Goal: Transaction & Acquisition: Book appointment/travel/reservation

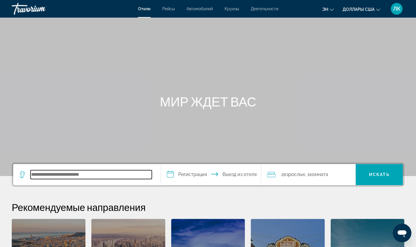
click at [104, 179] on input "Поиск направления от отеля" at bounding box center [91, 174] width 121 height 9
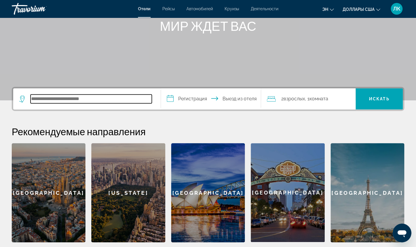
scroll to position [143, 0]
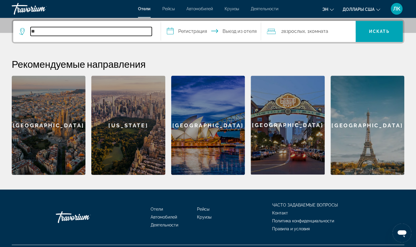
type input "*"
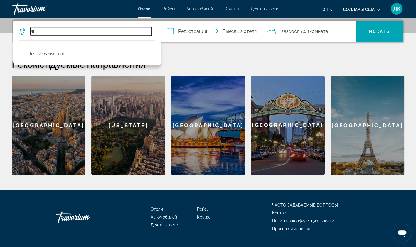
type input "*"
type input "****"
click at [168, 8] on span "Рейсы" at bounding box center [168, 8] width 12 height 5
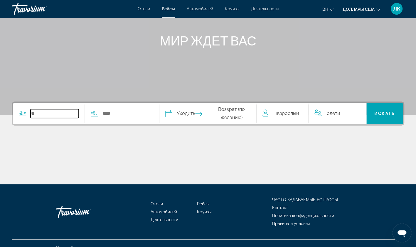
click at [59, 111] on input "Виджет поиска" at bounding box center [55, 113] width 48 height 9
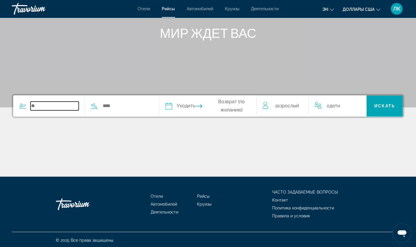
scroll to position [70, 0]
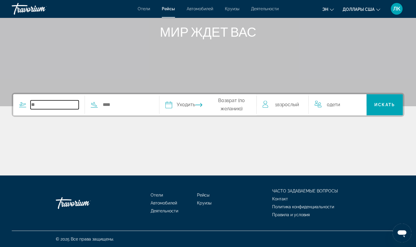
type input "*"
type input "******"
click at [150, 103] on input "Виджет поиска" at bounding box center [126, 104] width 48 height 9
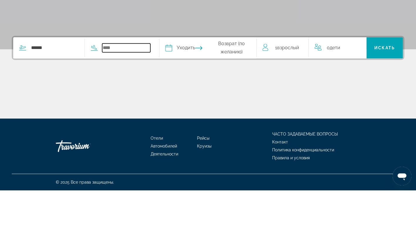
scroll to position [70, 0]
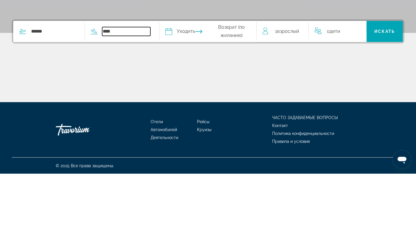
click at [148, 106] on input "****" at bounding box center [126, 105] width 48 height 9
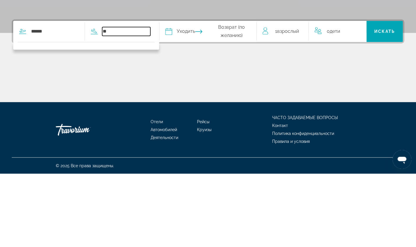
type input "*"
type input "******"
click at [384, 103] on span "Искать" at bounding box center [384, 105] width 21 height 5
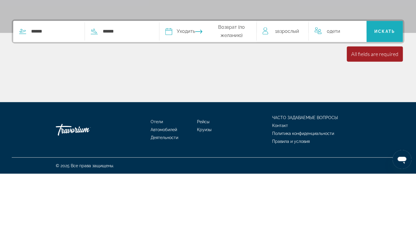
scroll to position [70, 0]
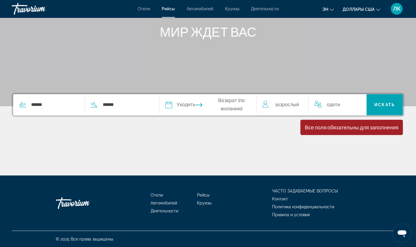
click at [201, 110] on input "Дата вылета" at bounding box center [188, 105] width 48 height 23
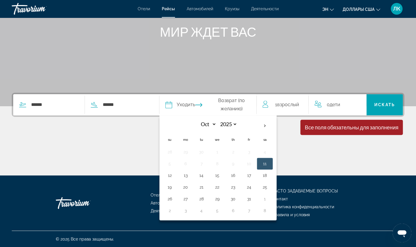
click at [271, 131] on th "Next month" at bounding box center [265, 125] width 16 height 13
click at [273, 126] on th "Next month" at bounding box center [265, 125] width 16 height 13
select select "**"
click at [174, 165] on button "7" at bounding box center [169, 164] width 9 height 8
type input "**********"
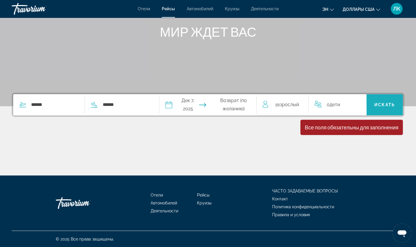
click at [379, 109] on span "Искать" at bounding box center [384, 105] width 36 height 14
click at [385, 104] on span "Искать" at bounding box center [384, 104] width 21 height 5
click at [146, 11] on span "Отели" at bounding box center [144, 8] width 12 height 5
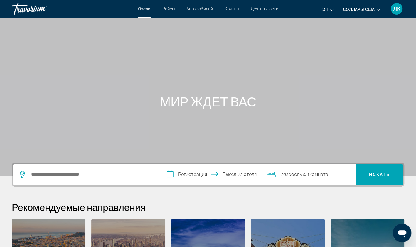
click at [231, 11] on span "Круизы" at bounding box center [231, 8] width 14 height 5
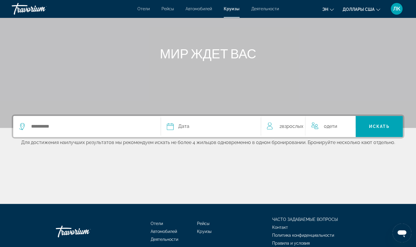
scroll to position [49, 0]
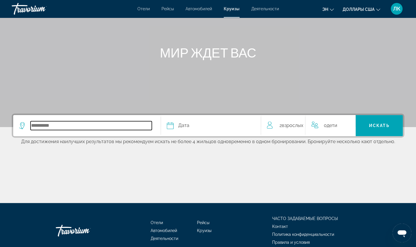
click at [132, 129] on input "Выберите направление круиза" at bounding box center [91, 125] width 121 height 9
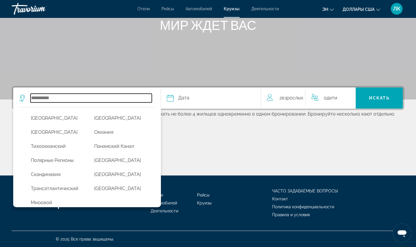
scroll to position [184, 0]
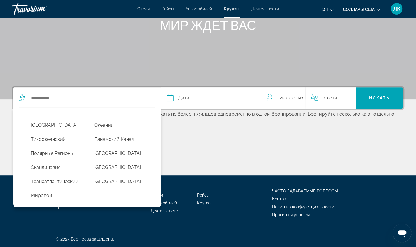
click at [63, 199] on button "Мировой" at bounding box center [57, 195] width 58 height 11
type input "*********"
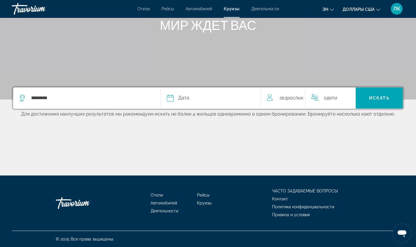
click at [377, 99] on span "Искать" at bounding box center [379, 98] width 21 height 5
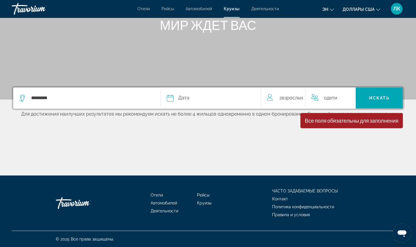
click at [211, 101] on div "Дата" at bounding box center [211, 98] width 88 height 8
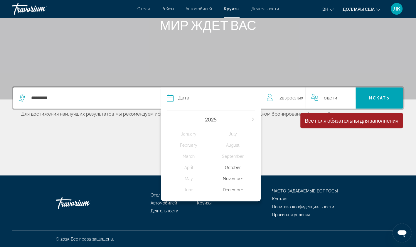
click at [237, 193] on div "December" at bounding box center [233, 190] width 44 height 11
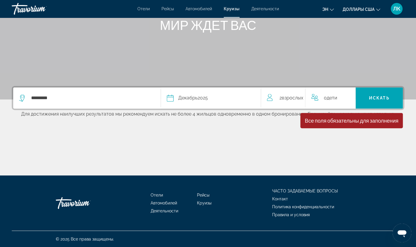
click at [383, 97] on span "Искать" at bounding box center [379, 98] width 21 height 5
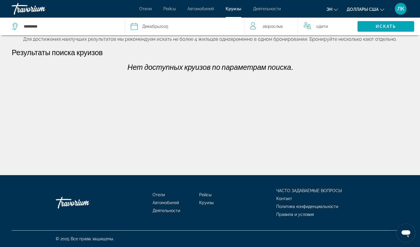
click at [155, 29] on div "Декабрь 2025" at bounding box center [155, 26] width 26 height 8
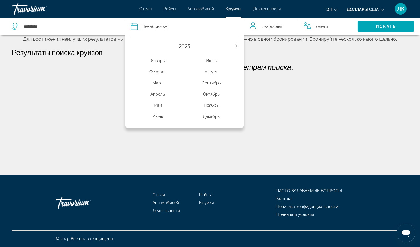
click at [162, 67] on div "Февраль" at bounding box center [158, 72] width 54 height 11
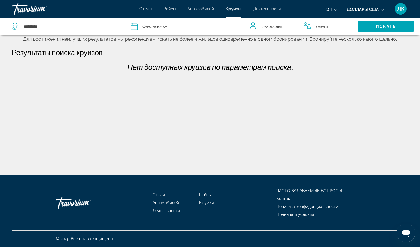
click at [410, 26] on span "Искать" at bounding box center [386, 26] width 57 height 14
click at [168, 6] on span "Рейсы" at bounding box center [169, 8] width 12 height 5
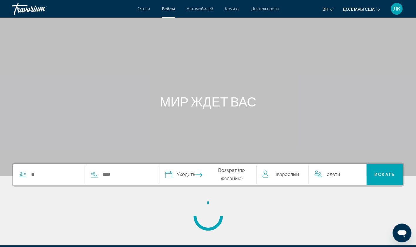
click at [145, 11] on span "Отели" at bounding box center [144, 8] width 12 height 5
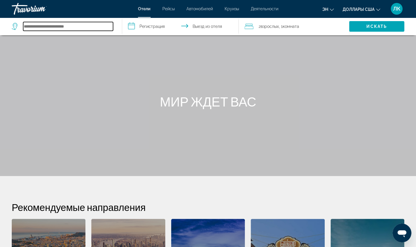
click at [90, 29] on input "Поиск направления от отеля" at bounding box center [68, 26] width 90 height 9
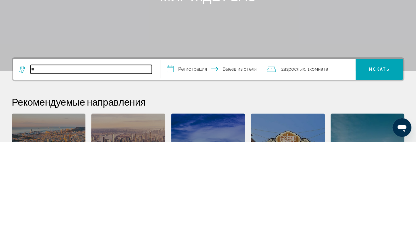
type input "*"
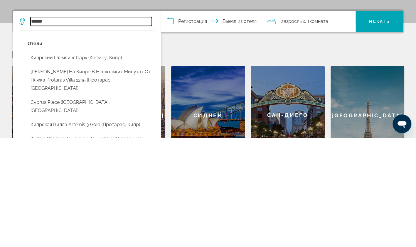
scroll to position [52, 0]
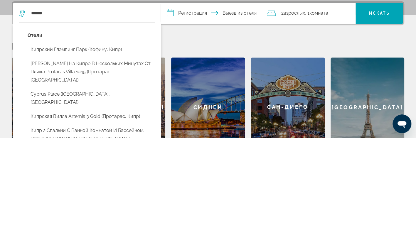
click at [36, 220] on button "Кипрская вилла Artemis 3 Gold (Протарас, Кипр)" at bounding box center [91, 225] width 127 height 11
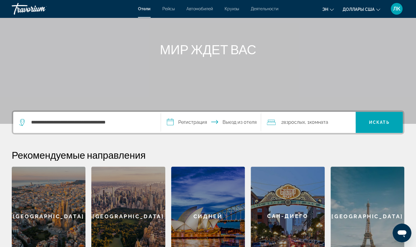
click at [383, 123] on span "Искать" at bounding box center [379, 122] width 21 height 5
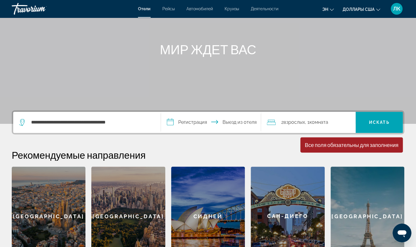
click at [190, 117] on input "**********" at bounding box center [212, 123] width 103 height 23
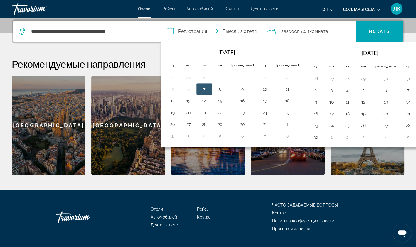
scroll to position [143, 0]
click at [416, 54] on th "В следующем месяце" at bounding box center [424, 52] width 16 height 13
click at [416, 51] on th "В следующем месяце" at bounding box center [424, 52] width 16 height 13
click at [311, 90] on button "4" at bounding box center [315, 90] width 9 height 8
click at [384, 34] on span "Искать" at bounding box center [378, 31] width 47 height 14
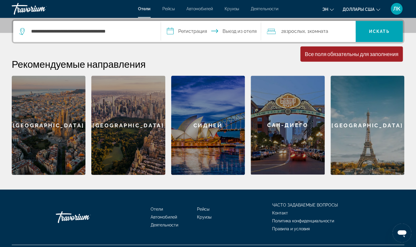
click at [240, 31] on input "**********" at bounding box center [212, 32] width 103 height 23
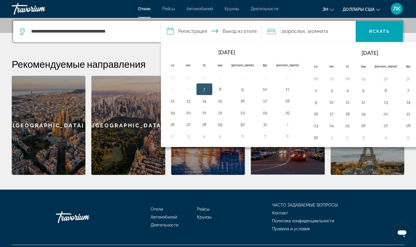
click at [276, 90] on button "11" at bounding box center [287, 89] width 23 height 8
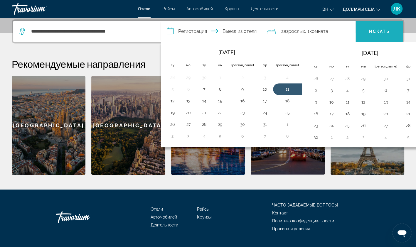
click at [390, 36] on span "Искать" at bounding box center [378, 31] width 47 height 14
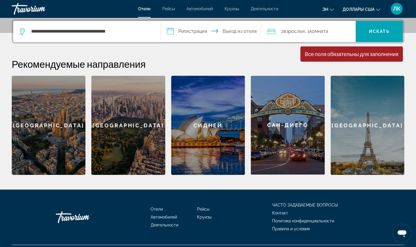
click at [396, 34] on span "Искать" at bounding box center [378, 31] width 47 height 14
click at [380, 34] on span "Искать" at bounding box center [378, 31] width 47 height 14
click at [89, 34] on input "**********" at bounding box center [91, 31] width 121 height 9
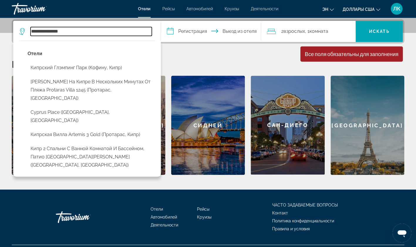
click at [68, 32] on input "**********" at bounding box center [91, 31] width 121 height 9
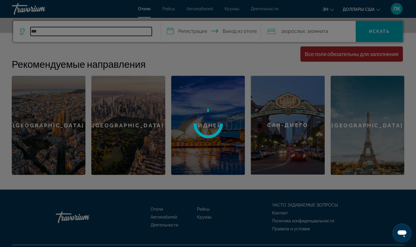
type input "*"
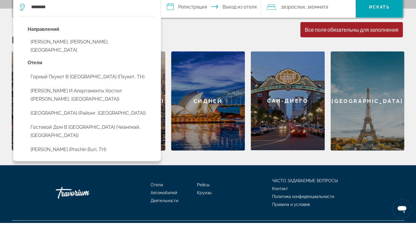
click at [142, 97] on button "Горный Пхукет в [GEOGRAPHIC_DATA] (Пхукет, TH)" at bounding box center [91, 101] width 127 height 11
type input "**********"
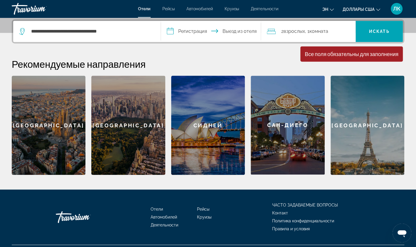
click at [383, 37] on span "Искать" at bounding box center [378, 31] width 47 height 14
click at [201, 30] on input "**********" at bounding box center [212, 32] width 103 height 23
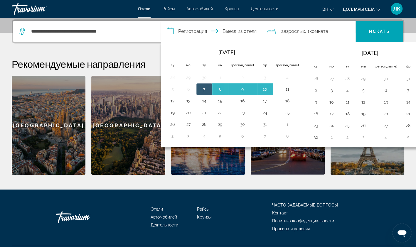
click at [276, 92] on button "11" at bounding box center [287, 89] width 23 height 8
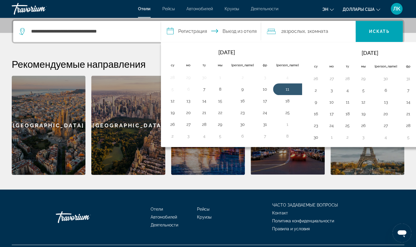
click at [204, 91] on button "7" at bounding box center [204, 89] width 9 height 8
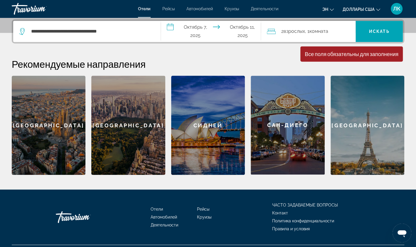
click at [200, 29] on input "**********" at bounding box center [212, 32] width 103 height 23
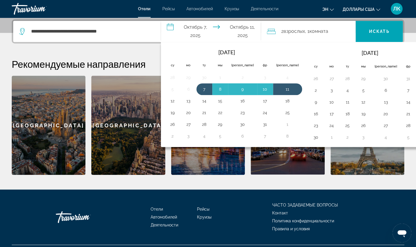
click at [416, 53] on th "В следующем месяце" at bounding box center [424, 52] width 16 height 13
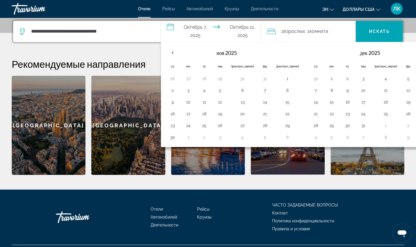
click at [416, 53] on th "В следующем месяце" at bounding box center [424, 52] width 16 height 13
click at [311, 90] on button "4" at bounding box center [315, 90] width 9 height 8
click at [252, 28] on input "**********" at bounding box center [212, 32] width 103 height 23
type input "**********"
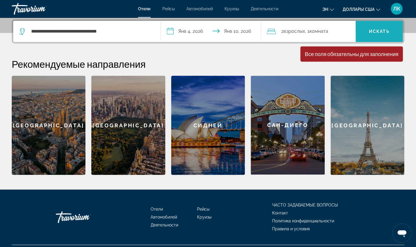
click at [393, 34] on span "Искать" at bounding box center [378, 31] width 47 height 14
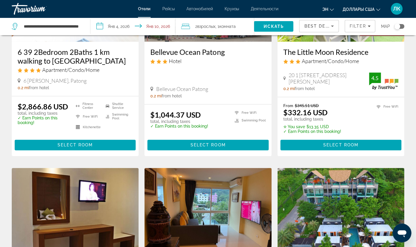
scroll to position [335, 0]
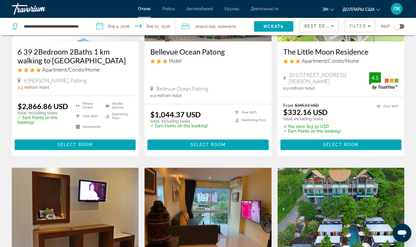
click at [362, 221] on img "Основное содержание" at bounding box center [340, 215] width 127 height 94
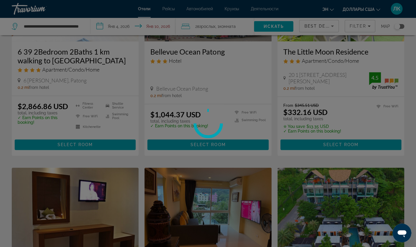
click at [362, 221] on div at bounding box center [208, 123] width 416 height 247
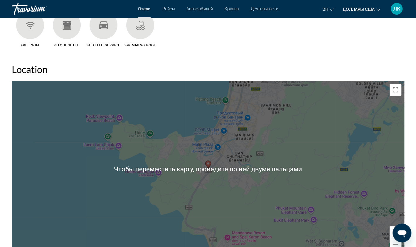
scroll to position [526, 0]
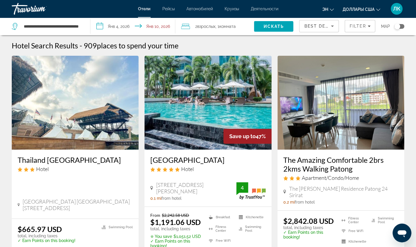
click at [136, 27] on input "**********" at bounding box center [133, 27] width 87 height 19
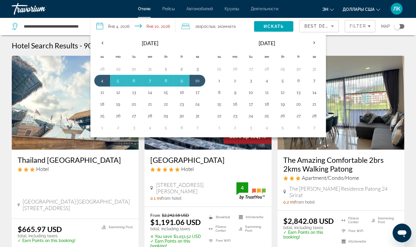
click at [101, 43] on th "Previous month" at bounding box center [102, 42] width 16 height 13
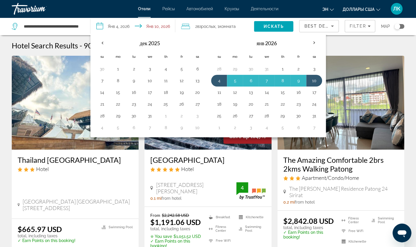
click at [101, 37] on th "Previous month" at bounding box center [102, 42] width 16 height 13
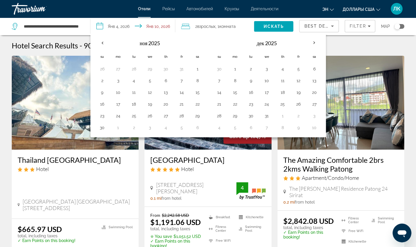
click at [233, 69] on button "1" at bounding box center [234, 69] width 9 height 8
click at [214, 95] on button "14" at bounding box center [218, 92] width 9 height 8
type input "**********"
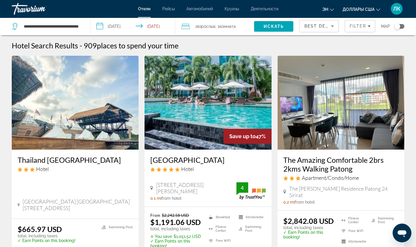
click at [125, 27] on input "**********" at bounding box center [133, 27] width 87 height 19
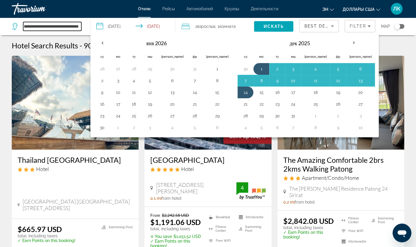
click at [62, 27] on input "**********" at bounding box center [52, 26] width 58 height 9
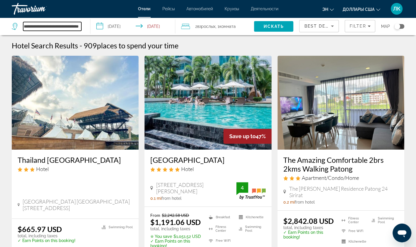
click at [75, 25] on input "**********" at bounding box center [52, 26] width 58 height 9
click at [0, 0] on div at bounding box center [0, 0] width 0 height 0
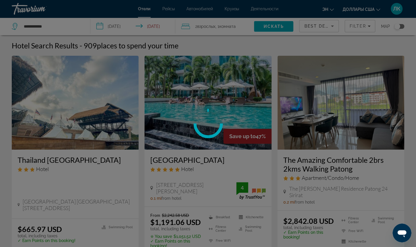
click at [75, 31] on div at bounding box center [208, 123] width 416 height 247
click at [70, 33] on div at bounding box center [208, 123] width 416 height 247
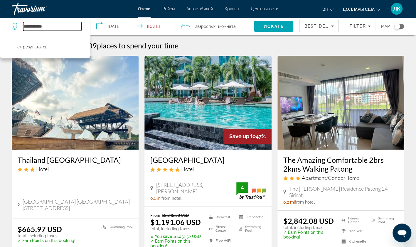
click at [70, 29] on input "**********" at bounding box center [52, 26] width 58 height 9
type input "*"
click at [63, 30] on input "**********" at bounding box center [52, 26] width 58 height 9
type input "*"
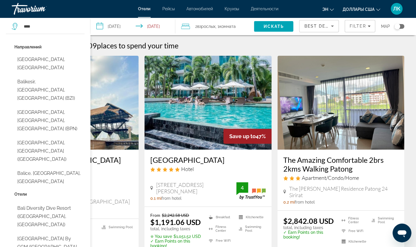
click at [63, 54] on button "[GEOGRAPHIC_DATA], [GEOGRAPHIC_DATA]" at bounding box center [49, 63] width 70 height 19
type input "**********"
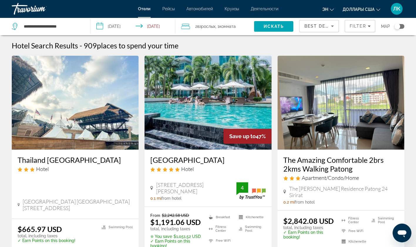
click at [123, 28] on input "**********" at bounding box center [133, 27] width 87 height 19
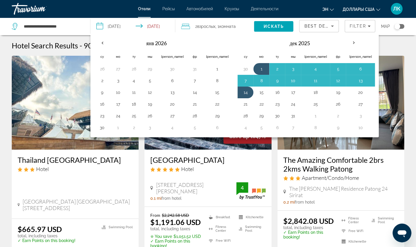
click at [237, 43] on th "Навигационный заполнитель" at bounding box center [245, 43] width 16 height 14
click at [241, 106] on button "21" at bounding box center [245, 104] width 9 height 8
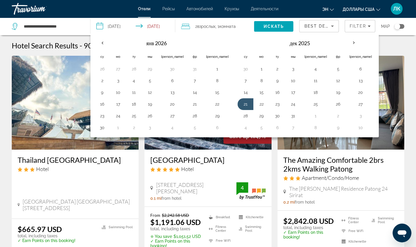
click at [349, 103] on button "27" at bounding box center [360, 104] width 23 height 8
type input "**********"
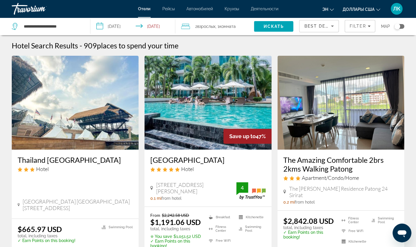
click at [277, 26] on span "Искать" at bounding box center [273, 26] width 21 height 5
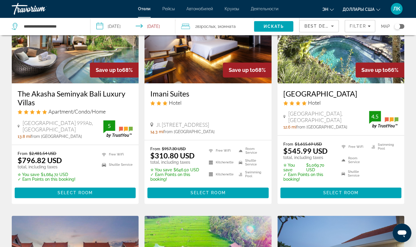
scroll to position [296, 0]
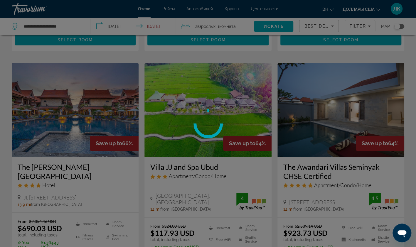
scroll to position [451, 0]
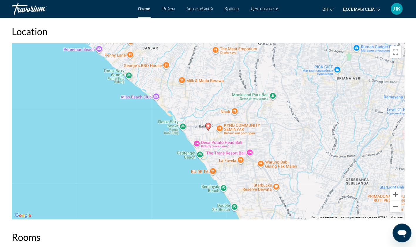
scroll to position [559, 0]
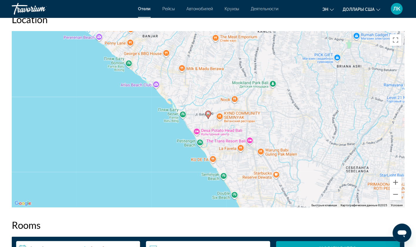
click at [356, 194] on div "Чтобы активировать перетаскивание с помощью клавиатуры, нажмите Alt + Ввод. Пос…" at bounding box center [208, 119] width 392 height 176
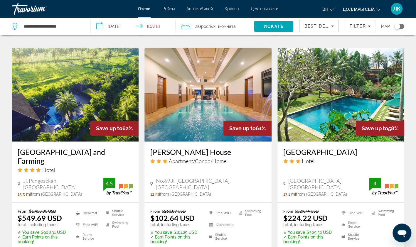
scroll to position [692, 0]
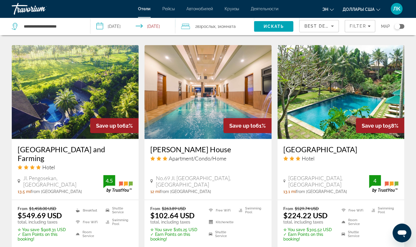
click at [358, 225] on ul "Free WiFi Room Service Shuttle Service Swimming Pool" at bounding box center [366, 224] width 64 height 36
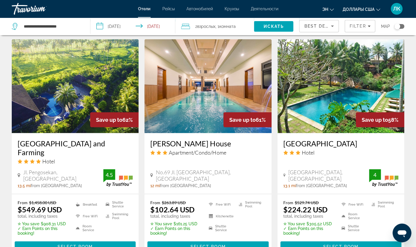
scroll to position [698, 0]
click at [384, 94] on img "Основное содержание" at bounding box center [340, 86] width 127 height 94
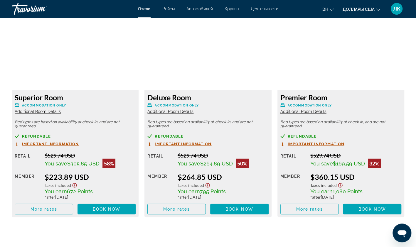
scroll to position [813, 0]
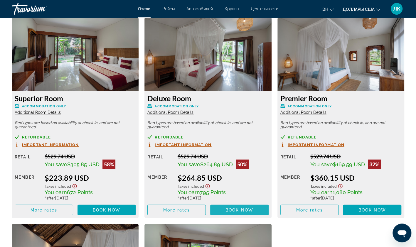
click at [242, 212] on span "Book now" at bounding box center [239, 210] width 28 height 5
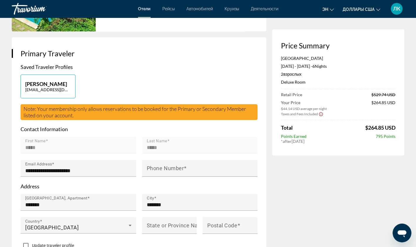
scroll to position [99, 0]
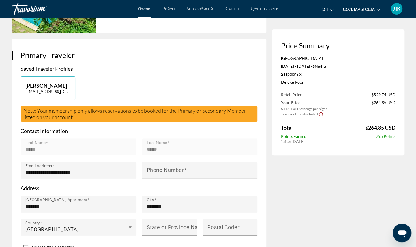
click at [4, 0] on mat-toolbar "[PERSON_NAME] Круизы Деятельности Hotels Flights Cars Cruises Activities эн Eng…" at bounding box center [208, 9] width 416 height 18
click at [40, 10] on div "Травориум" at bounding box center [41, 8] width 59 height 15
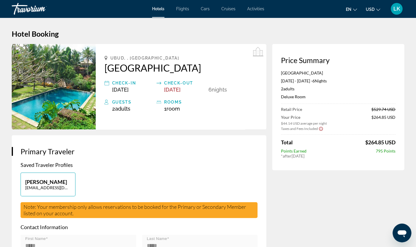
click at [191, 3] on div "Hotels Flights Cars Cruises Activities Hotels Flights Cars Cruises Activities e…" at bounding box center [208, 8] width 416 height 15
click at [187, 10] on span "Flights" at bounding box center [182, 8] width 13 height 5
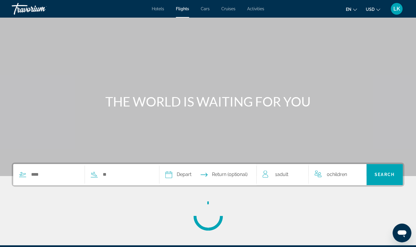
click at [158, 11] on span "Hotels" at bounding box center [158, 8] width 12 height 5
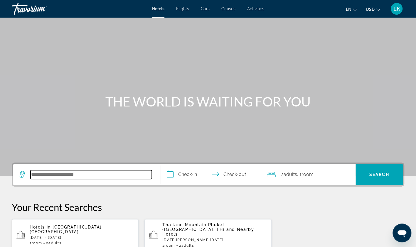
click at [100, 176] on input "Search hotel destination" at bounding box center [91, 174] width 121 height 9
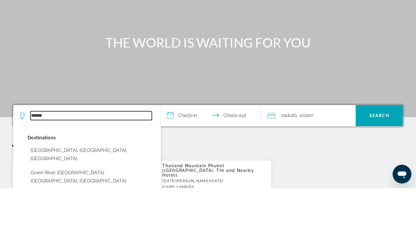
click at [108, 178] on input "******" at bounding box center [91, 174] width 121 height 9
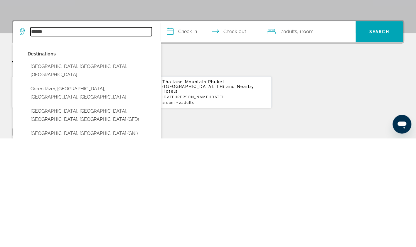
scroll to position [34, 0]
type input "*"
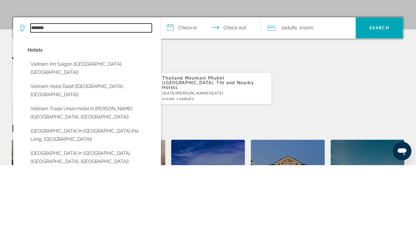
scroll to position [65, 0]
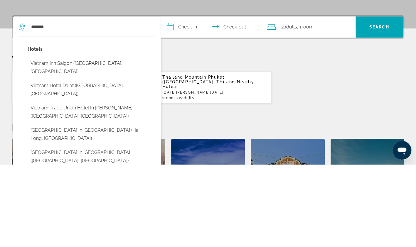
click at [107, 150] on button "Vietnam Inn Saigon (Ho Chi Minh City, VN)" at bounding box center [91, 150] width 127 height 19
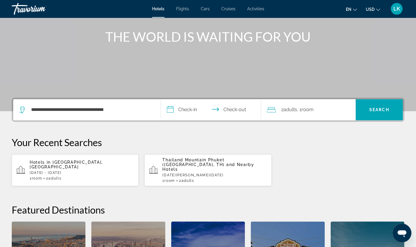
click at [183, 113] on input "**********" at bounding box center [212, 110] width 103 height 23
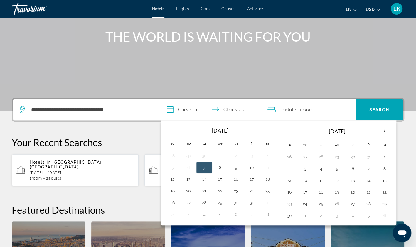
click at [379, 132] on th "Next month" at bounding box center [384, 130] width 16 height 13
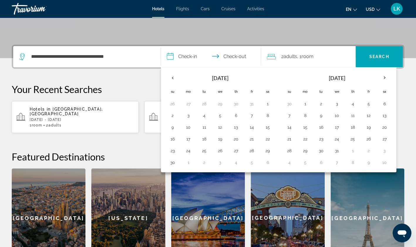
scroll to position [0, 0]
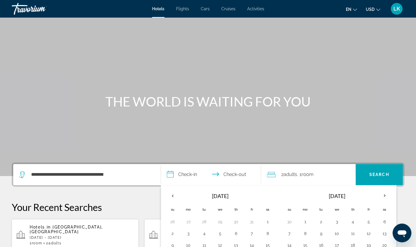
click at [38, 14] on div "Travorium" at bounding box center [41, 8] width 59 height 15
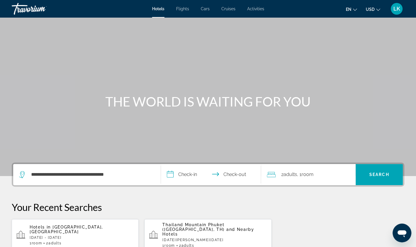
click at [35, 15] on div "Travorium" at bounding box center [41, 8] width 59 height 15
click at [33, 10] on div "Travorium" at bounding box center [41, 8] width 59 height 15
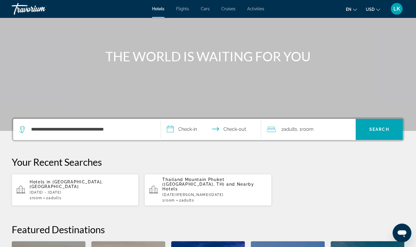
scroll to position [45, 0]
click at [43, 13] on div "Travorium" at bounding box center [41, 8] width 59 height 15
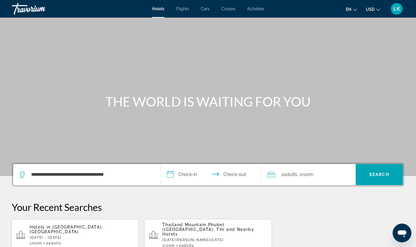
click at [38, 12] on div "Travorium" at bounding box center [41, 8] width 59 height 15
click at [352, 9] on button "en English Español Français Italiano Português русский" at bounding box center [351, 9] width 11 height 9
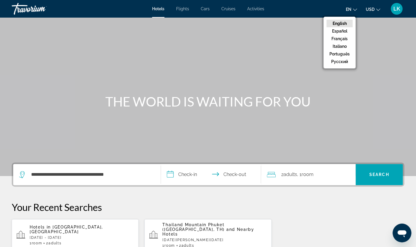
click at [347, 60] on button "русский" at bounding box center [339, 62] width 26 height 8
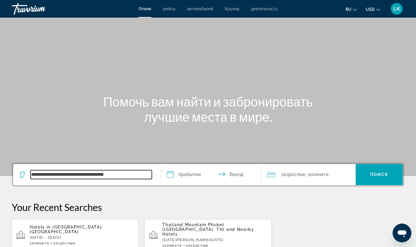
click at [147, 177] on input "**********" at bounding box center [91, 174] width 121 height 9
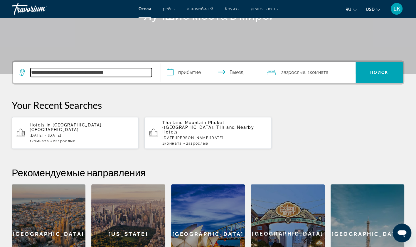
scroll to position [143, 0]
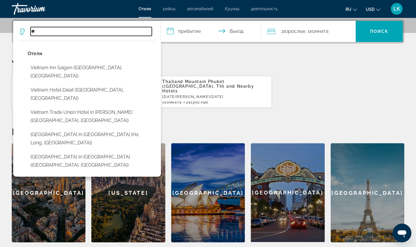
type input "*"
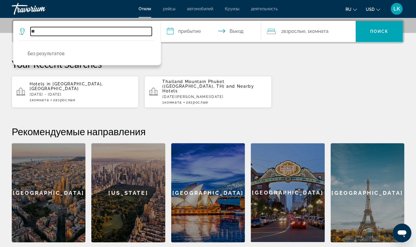
type input "*"
click at [123, 30] on input "****" at bounding box center [91, 31] width 121 height 9
type input "*"
type input "*******"
click at [36, 5] on div "Travorium" at bounding box center [41, 8] width 59 height 15
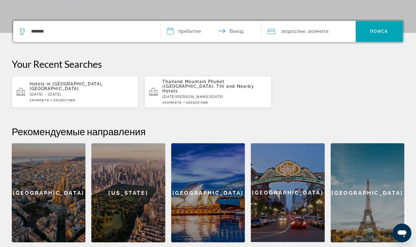
scroll to position [0, 0]
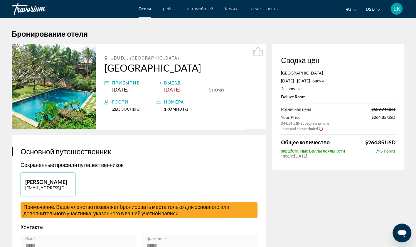
click at [25, 4] on div "Travorium" at bounding box center [41, 8] width 59 height 15
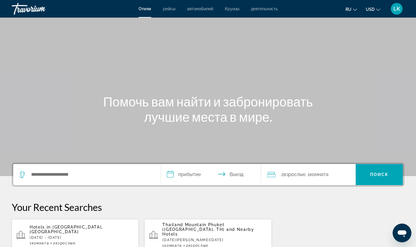
click at [27, 9] on div "Travorium" at bounding box center [41, 8] width 59 height 15
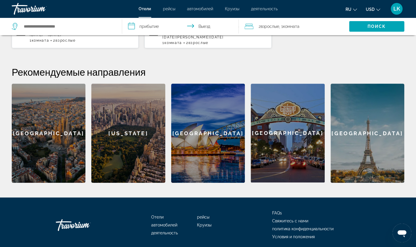
scroll to position [207, 0]
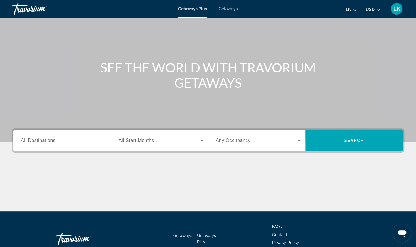
scroll to position [70, 0]
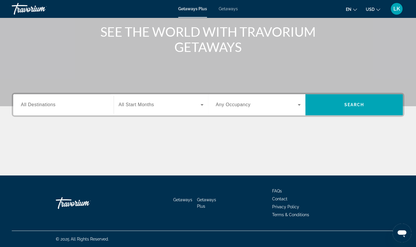
click at [57, 111] on div "Search widget" at bounding box center [63, 105] width 85 height 17
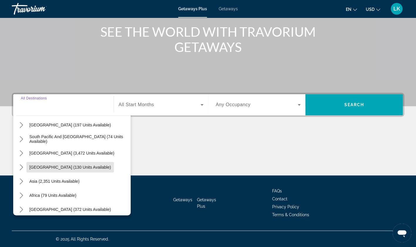
scroll to position [95, 0]
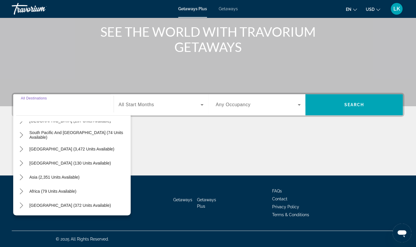
click at [90, 180] on div "Asia (2,351 units available)" at bounding box center [73, 177] width 114 height 14
click at [90, 178] on div "Asia (2,351 units available)" at bounding box center [73, 177] width 114 height 14
click at [73, 178] on span "Asia (2,351 units available)" at bounding box center [54, 177] width 50 height 5
type input "**********"
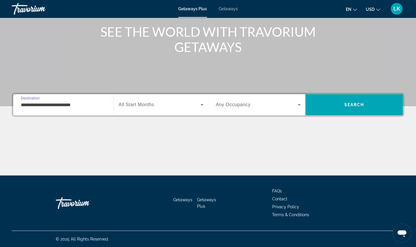
click at [397, 94] on span "Search" at bounding box center [353, 104] width 97 height 21
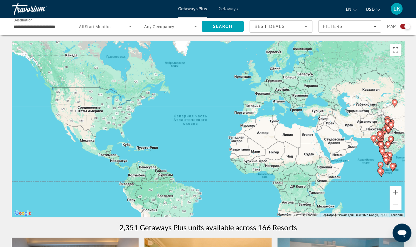
click at [333, 108] on div "Чтобы активировать перетаскивание с помощью клавиатуры, нажмите Alt + Ввод. Пос…" at bounding box center [208, 129] width 392 height 176
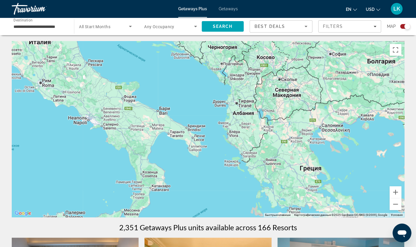
click at [313, 179] on div "Main content" at bounding box center [208, 129] width 392 height 176
click at [315, 169] on div "Main content" at bounding box center [208, 129] width 392 height 176
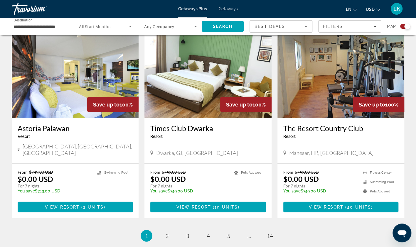
scroll to position [841, 0]
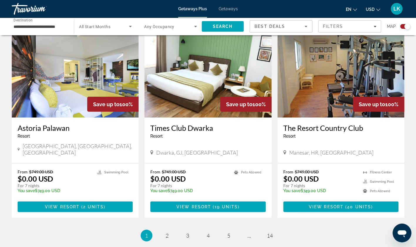
click at [167, 230] on li "page 2" at bounding box center [167, 236] width 12 height 12
click at [164, 231] on link "page 2" at bounding box center [167, 236] width 10 height 10
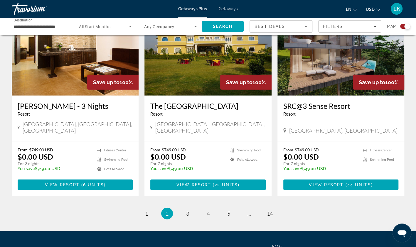
scroll to position [876, 0]
click at [189, 209] on link "page 3" at bounding box center [187, 214] width 10 height 10
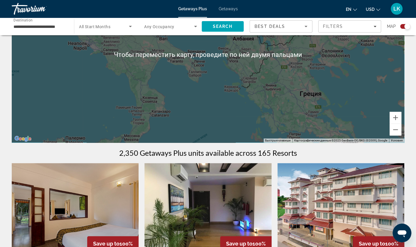
scroll to position [76, 0]
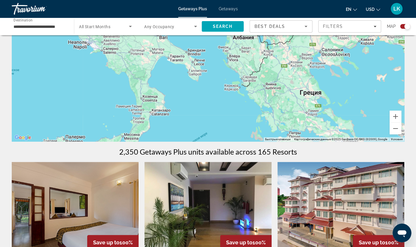
click at [310, 93] on div "Main content" at bounding box center [208, 53] width 392 height 176
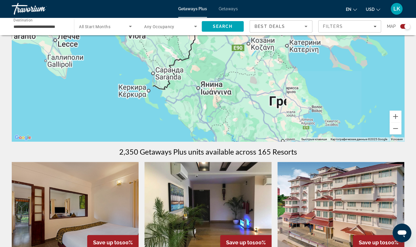
click at [295, 104] on div "Main content" at bounding box center [208, 53] width 392 height 176
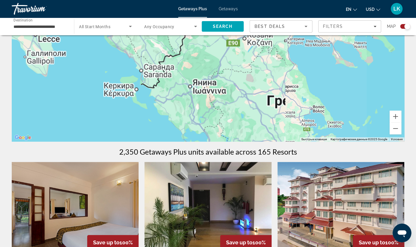
click at [298, 103] on div "Main content" at bounding box center [208, 53] width 392 height 176
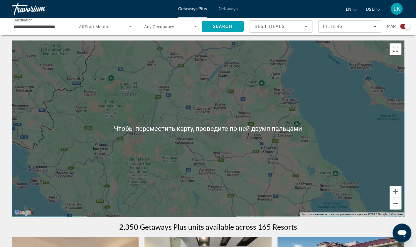
scroll to position [0, 0]
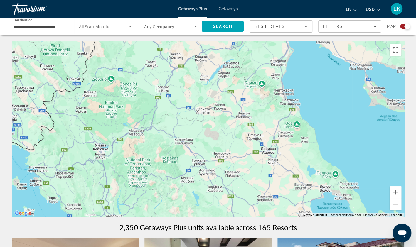
click at [63, 28] on input "**********" at bounding box center [39, 26] width 53 height 7
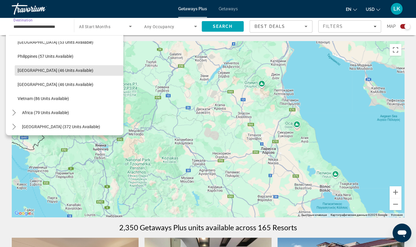
scroll to position [236, 0]
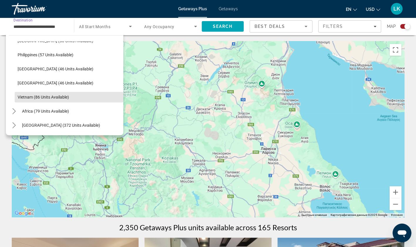
click at [85, 94] on span "Select destination: Vietnam (86 units available)" at bounding box center [69, 97] width 109 height 14
type input "**********"
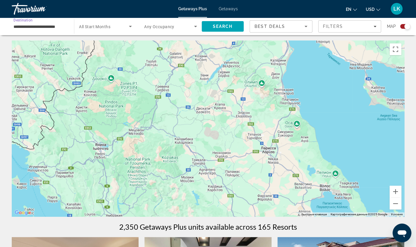
scroll to position [0, 0]
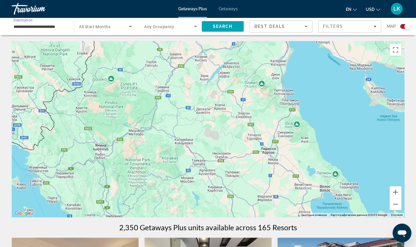
click at [240, 28] on span "Search" at bounding box center [223, 26] width 42 height 14
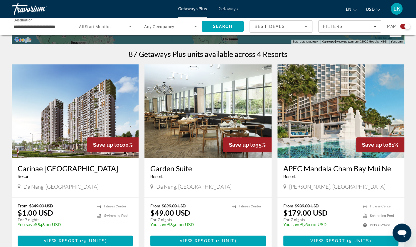
scroll to position [178, 0]
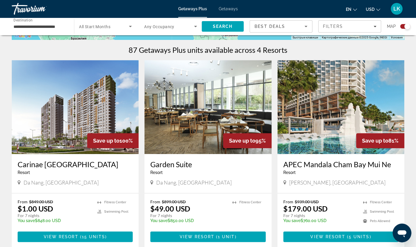
click at [113, 126] on img "Main content" at bounding box center [75, 107] width 127 height 94
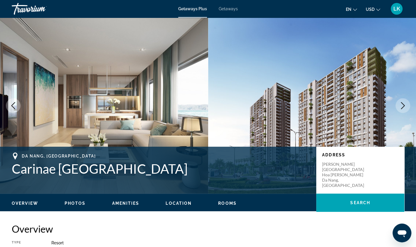
click at [400, 108] on icon "Next image" at bounding box center [402, 105] width 7 height 7
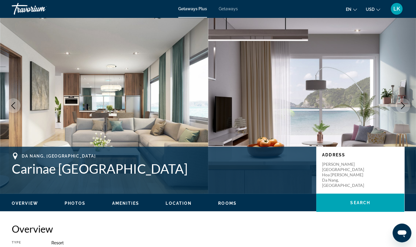
click at [397, 105] on button "Next image" at bounding box center [402, 105] width 15 height 15
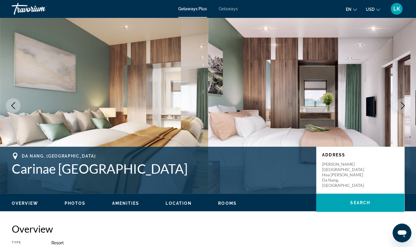
click at [403, 107] on icon "Next image" at bounding box center [402, 105] width 7 height 7
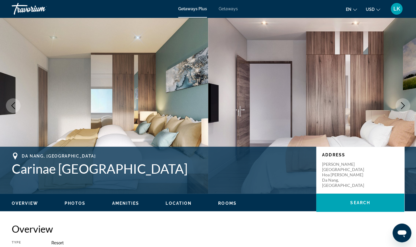
click at [398, 107] on button "Next image" at bounding box center [402, 105] width 15 height 15
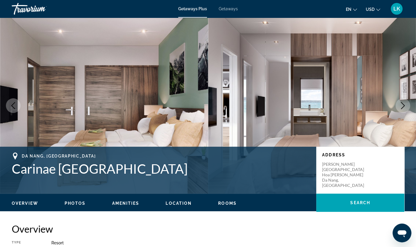
click at [397, 107] on button "Next image" at bounding box center [402, 105] width 15 height 15
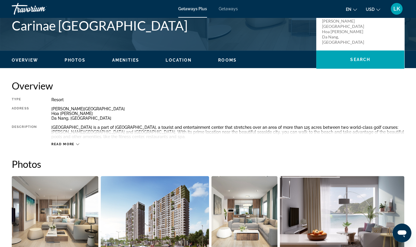
scroll to position [143, 0]
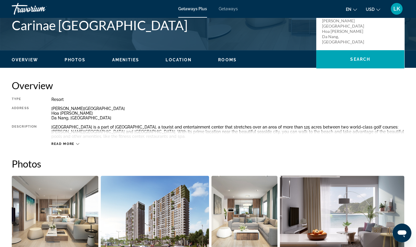
click at [391, 134] on div "Read more" at bounding box center [227, 138] width 353 height 16
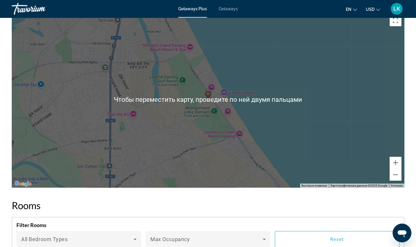
scroll to position [670, 0]
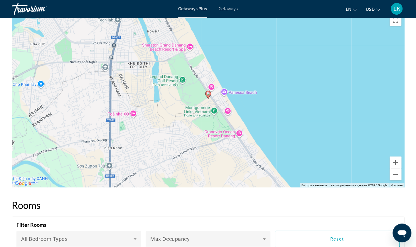
click at [377, 156] on div "Чтобы активировать перетаскивание с помощью клавиатуры, нажмите Alt + Ввод. Пос…" at bounding box center [208, 99] width 392 height 176
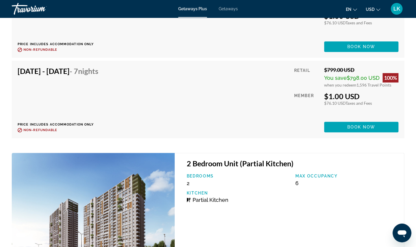
scroll to position [1477, 0]
click at [384, 129] on span "Main content" at bounding box center [361, 127] width 74 height 14
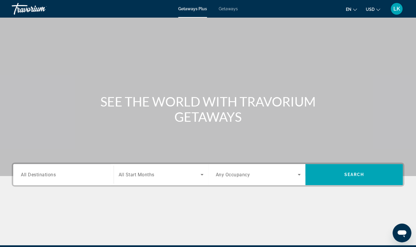
click at [74, 177] on input "Destination All Destinations" at bounding box center [63, 174] width 85 height 7
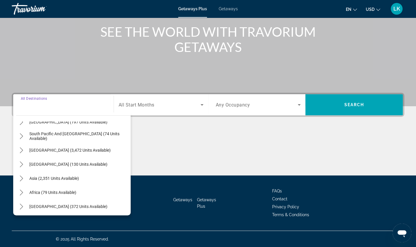
scroll to position [95, 0]
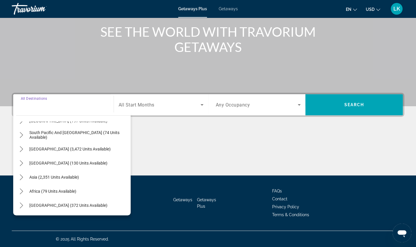
click at [216, 66] on div "Main content" at bounding box center [208, 18] width 416 height 176
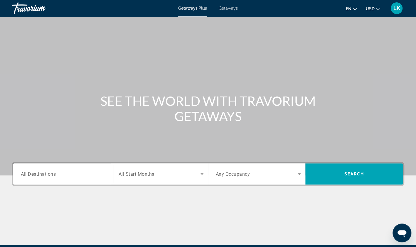
scroll to position [0, 0]
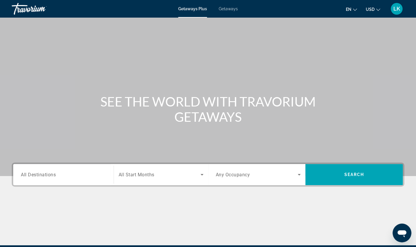
click at [142, 171] on span "Search widget" at bounding box center [160, 174] width 82 height 7
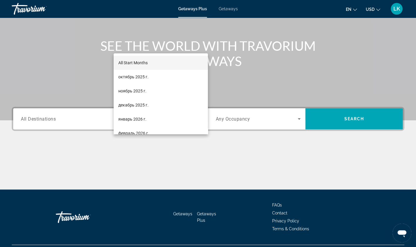
scroll to position [70, 0]
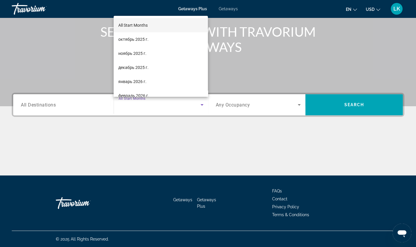
click at [146, 85] on mat-option "январь 2026 г." at bounding box center [161, 82] width 94 height 14
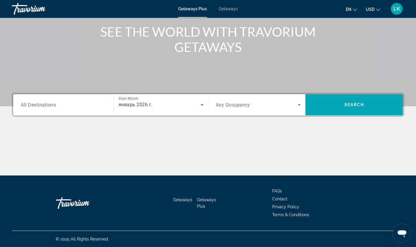
click at [374, 104] on span "Search" at bounding box center [353, 105] width 97 height 14
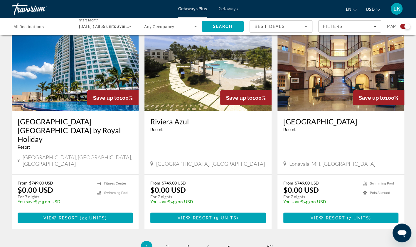
scroll to position [901, 0]
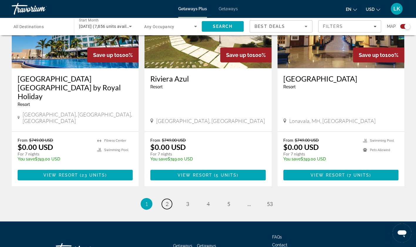
click at [170, 199] on link "page 2" at bounding box center [167, 204] width 10 height 10
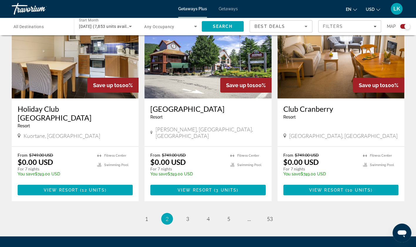
scroll to position [861, 0]
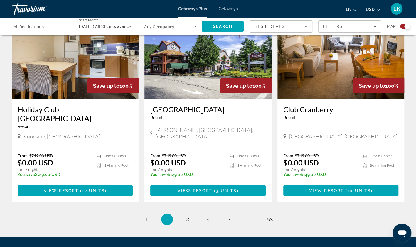
click at [112, 29] on div "January 2026 (7,853 units available)" at bounding box center [104, 26] width 50 height 7
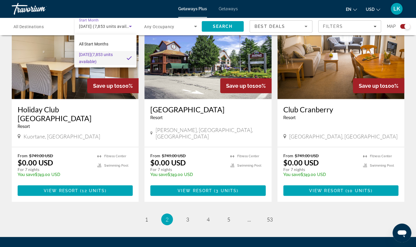
click at [44, 28] on div at bounding box center [208, 123] width 416 height 247
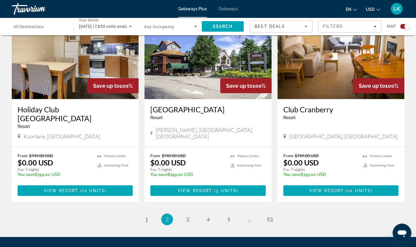
click at [55, 29] on input "Destination All Destinations" at bounding box center [39, 26] width 53 height 7
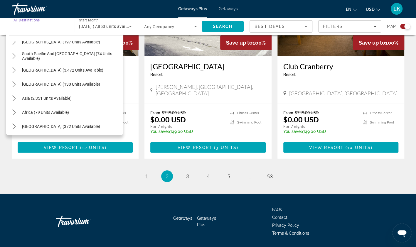
scroll to position [95, 0]
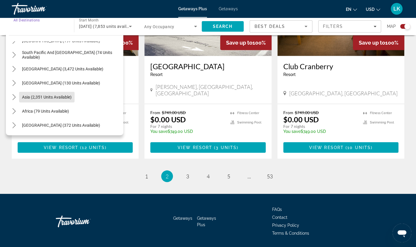
click at [70, 100] on span "Select destination: Asia (2,351 units available)" at bounding box center [46, 97] width 55 height 14
type input "**********"
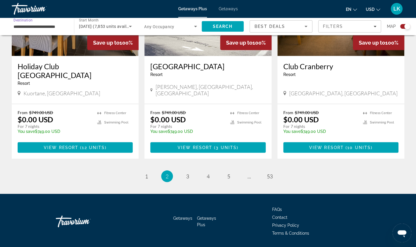
click at [237, 27] on span "Search" at bounding box center [223, 26] width 42 height 14
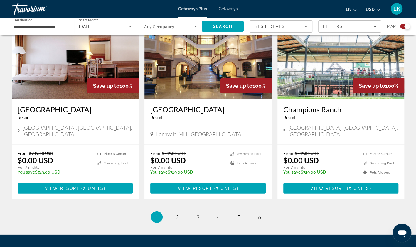
scroll to position [892, 0]
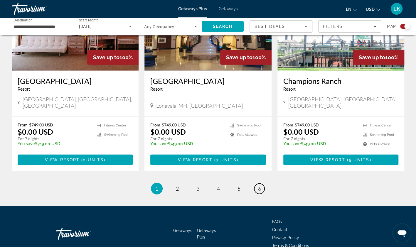
click at [258, 185] on span "6" at bounding box center [259, 188] width 3 height 6
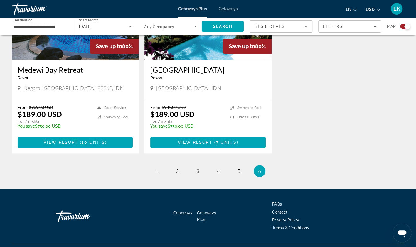
scroll to position [285, 0]
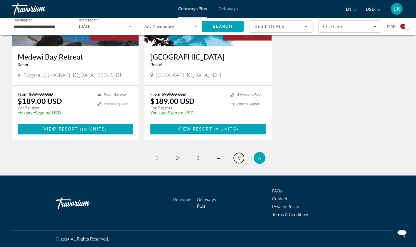
click at [238, 159] on span "5" at bounding box center [238, 158] width 3 height 6
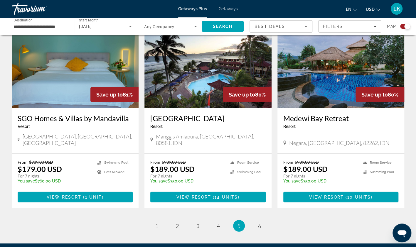
scroll to position [901, 0]
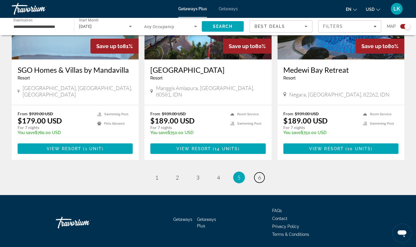
click at [262, 173] on link "page 6" at bounding box center [259, 178] width 10 height 10
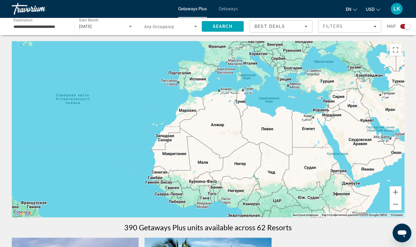
click at [397, 215] on link "Условия" at bounding box center [397, 214] width 12 height 3
click at [233, 11] on span "Getaways" at bounding box center [228, 8] width 19 height 5
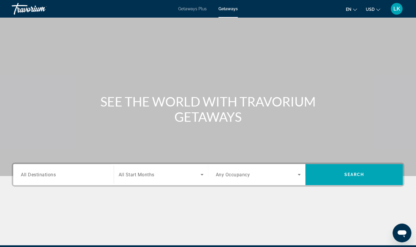
click at [409, 39] on div "Main content" at bounding box center [208, 88] width 416 height 176
click at [23, 11] on div "Travorium" at bounding box center [41, 8] width 59 height 15
